Goal: Find specific page/section: Find specific page/section

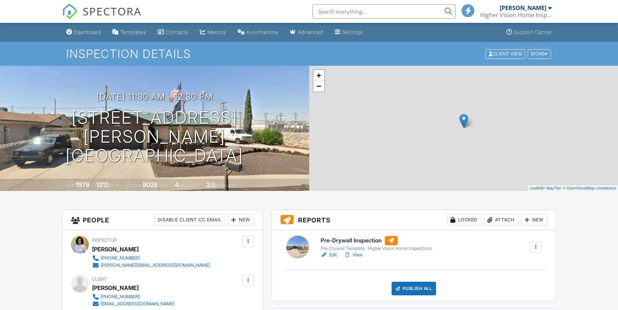
scroll to position [65, 0]
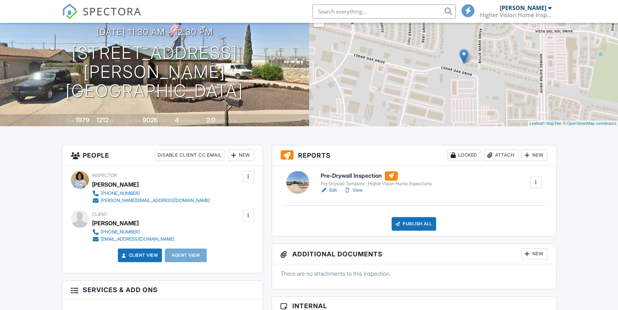
click at [361, 191] on link "View" at bounding box center [353, 190] width 19 height 7
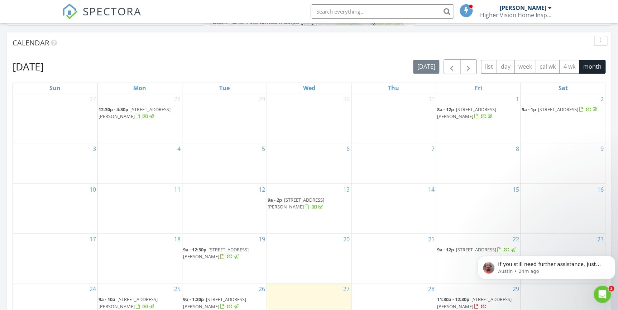
scroll to position [325, 0]
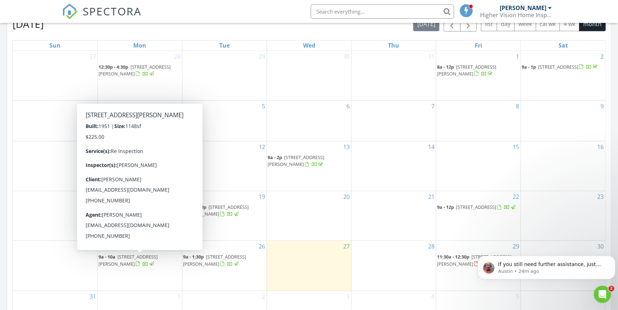
click at [151, 257] on span "816 Cardon St , El Paso 79903" at bounding box center [127, 260] width 59 height 13
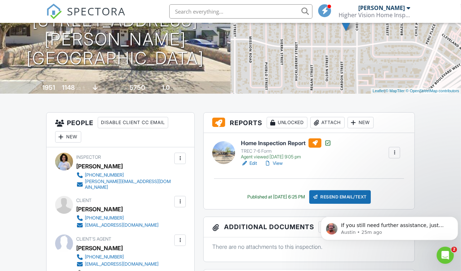
click at [279, 167] on link "View" at bounding box center [273, 163] width 19 height 7
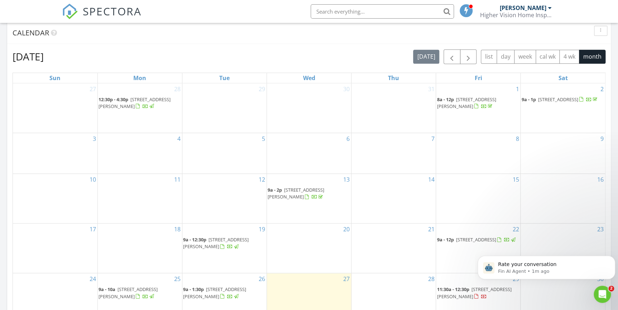
scroll to position [390, 0]
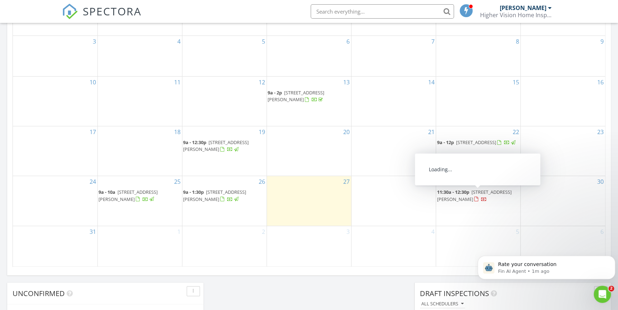
click at [490, 191] on span "11400 Rex Baxter Dr, El Paso 79936" at bounding box center [473, 195] width 74 height 13
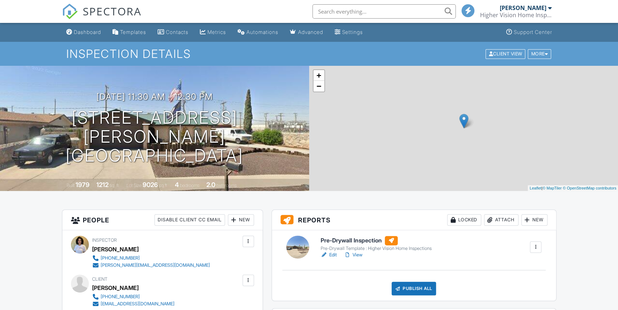
click at [355, 257] on link "View" at bounding box center [353, 255] width 19 height 7
